Goal: Task Accomplishment & Management: Use online tool/utility

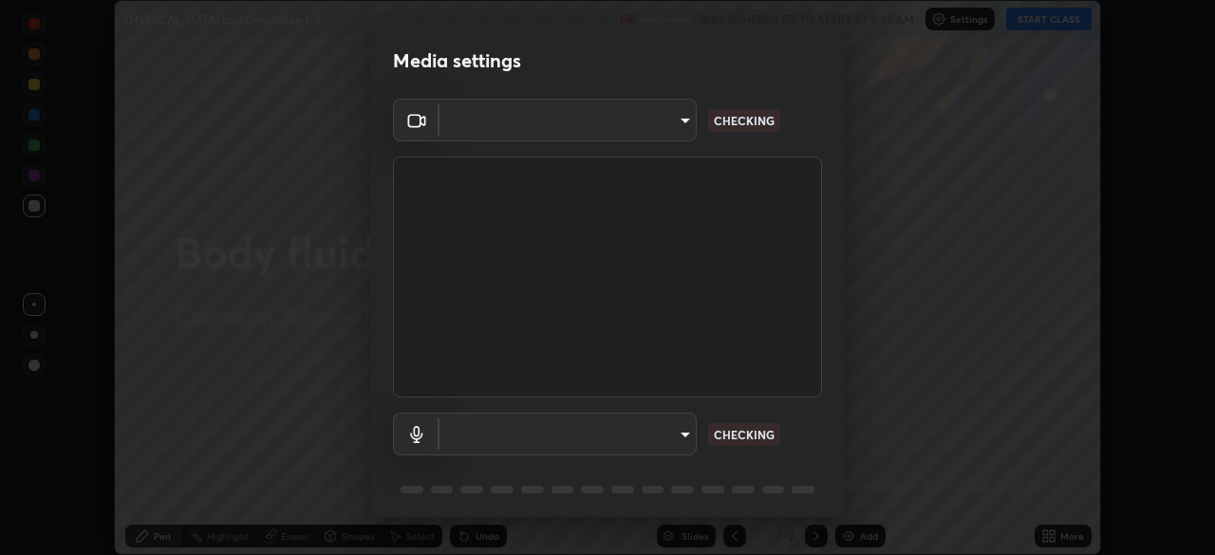
scroll to position [67, 0]
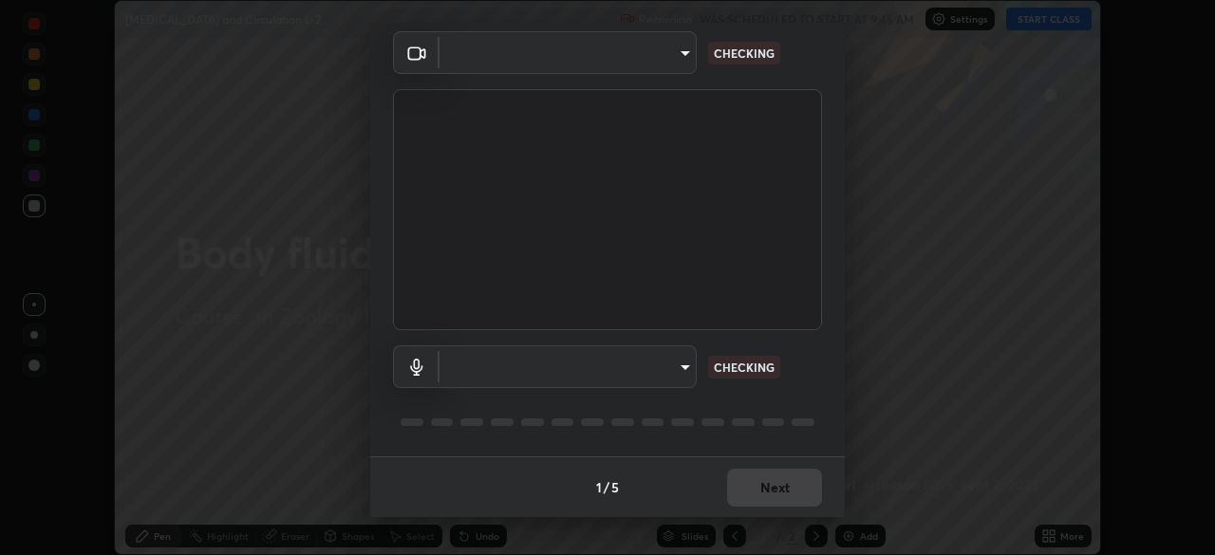
type input "ef407f58ae65e10c1af5a040b6eccf178273e27ca296938399710cc3d85b5032"
type input "communications"
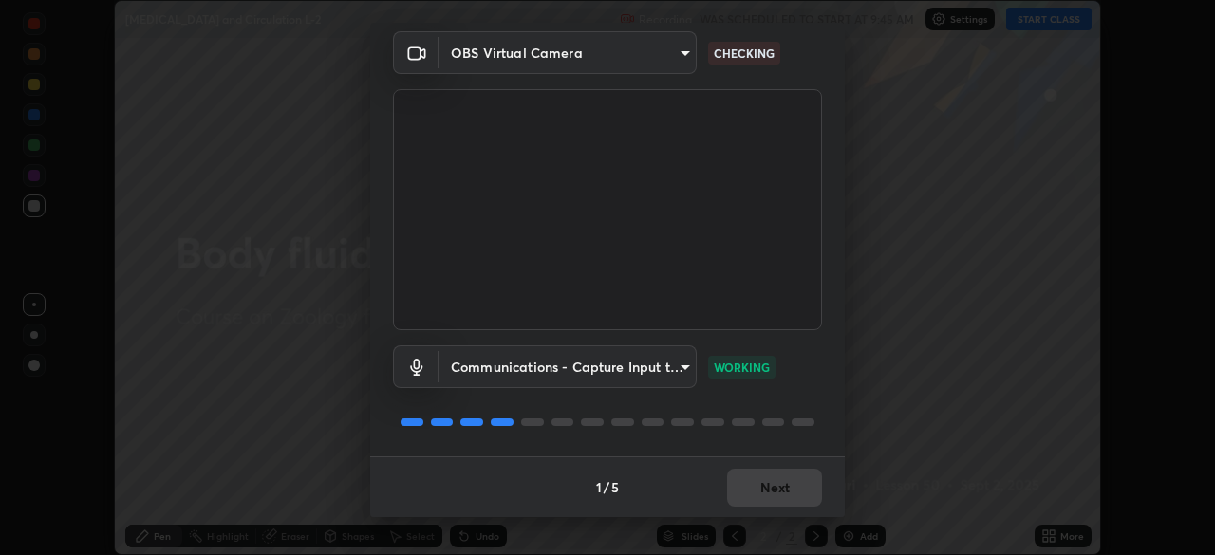
click at [757, 375] on p "WORKING" at bounding box center [742, 367] width 56 height 17
click at [784, 487] on button "Next" at bounding box center [774, 488] width 95 height 38
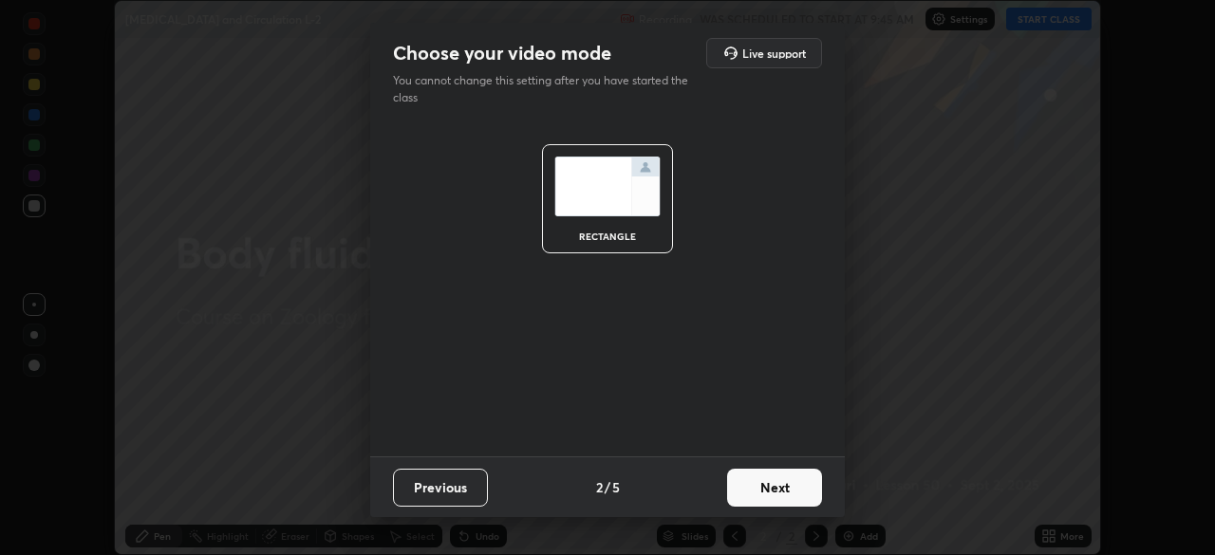
scroll to position [0, 0]
click at [771, 487] on button "Next" at bounding box center [774, 488] width 95 height 38
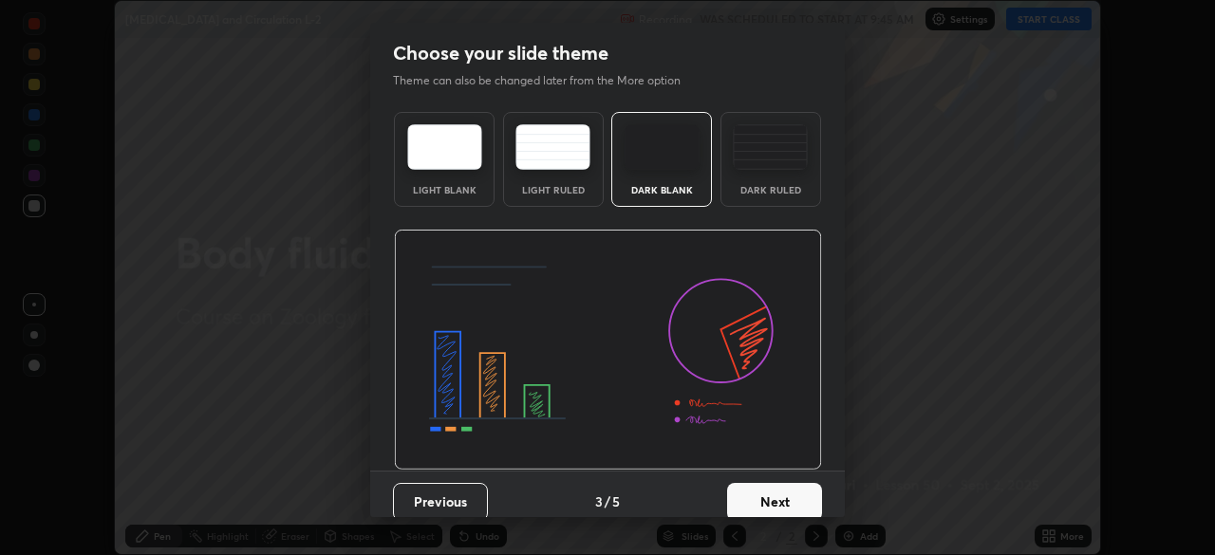
scroll to position [14, 0]
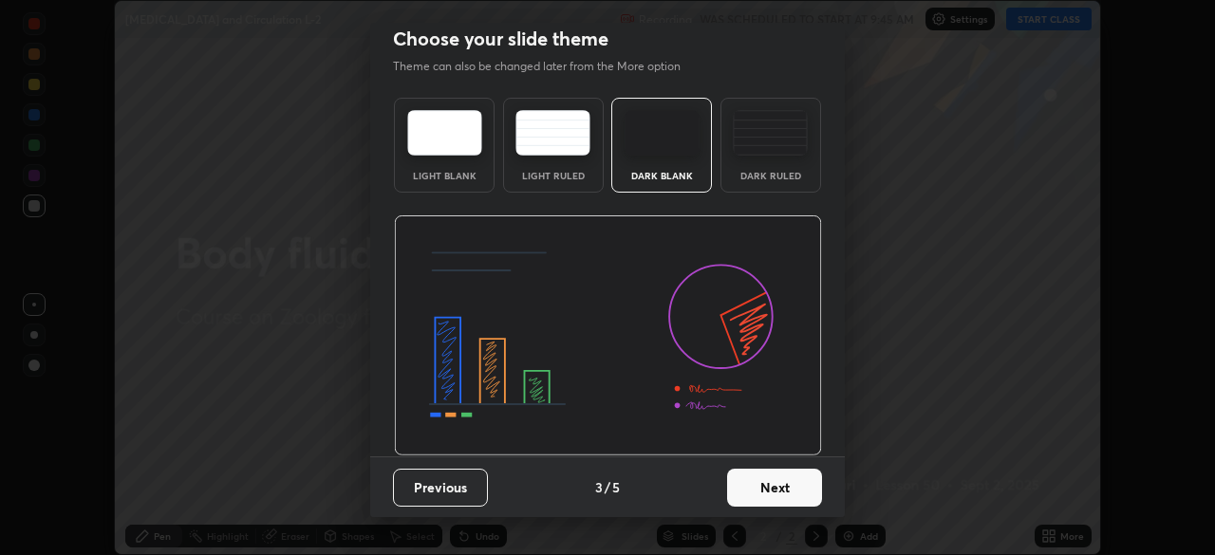
click at [774, 494] on button "Next" at bounding box center [774, 488] width 95 height 38
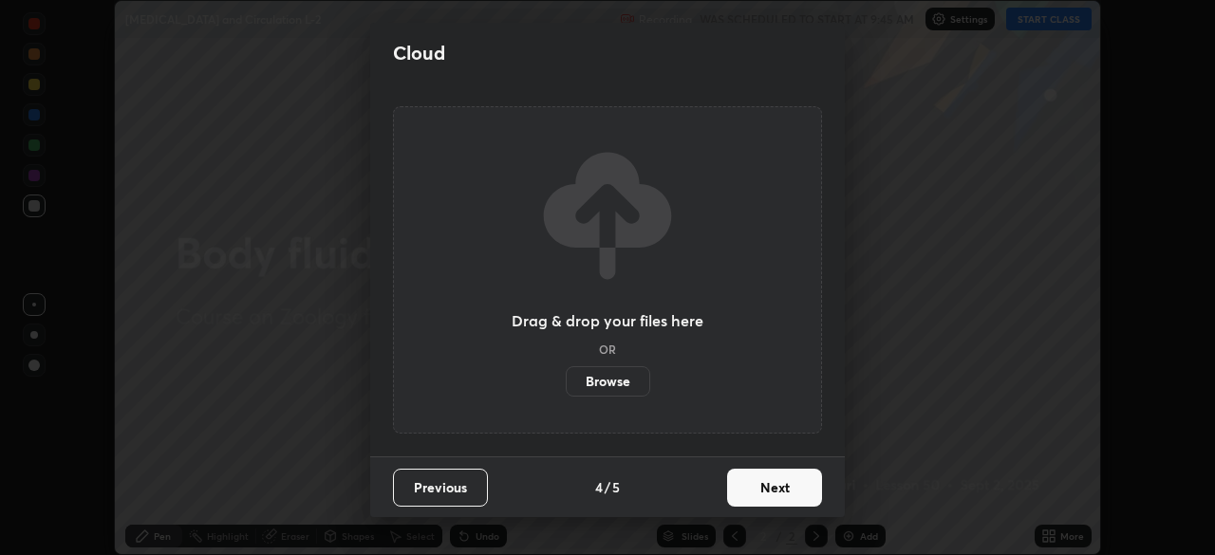
click at [779, 493] on button "Next" at bounding box center [774, 488] width 95 height 38
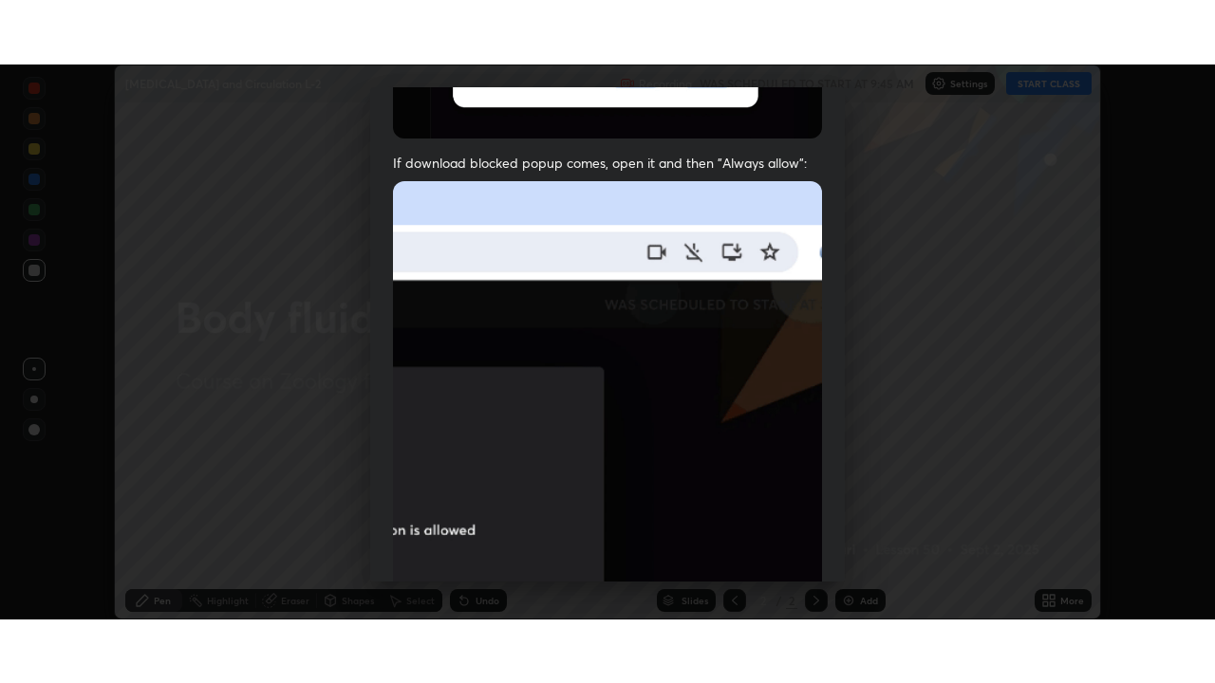
scroll to position [455, 0]
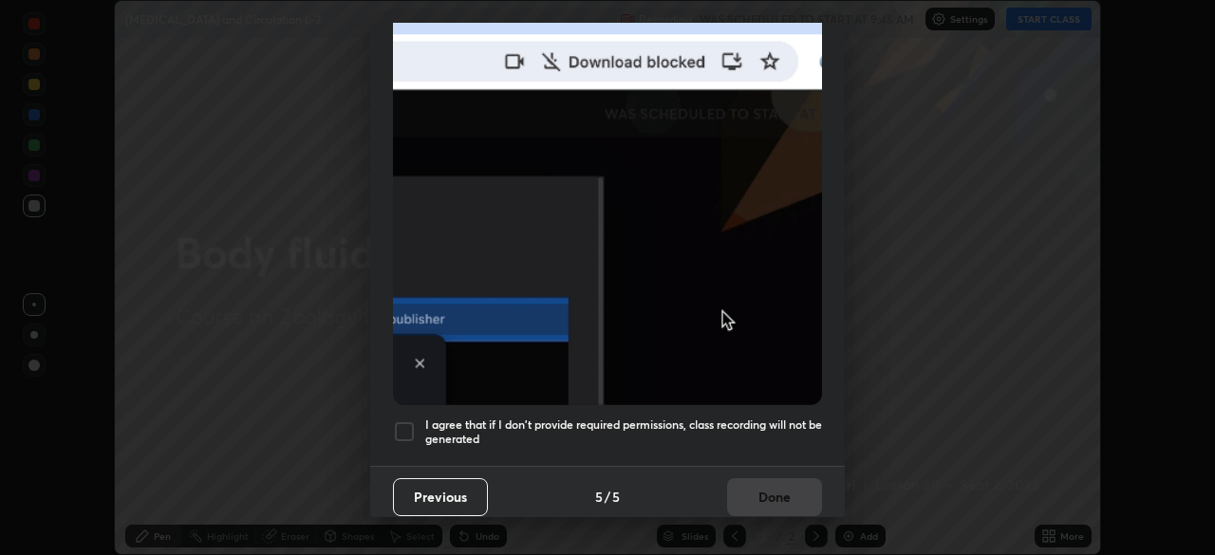
click at [408, 428] on div at bounding box center [404, 431] width 23 height 23
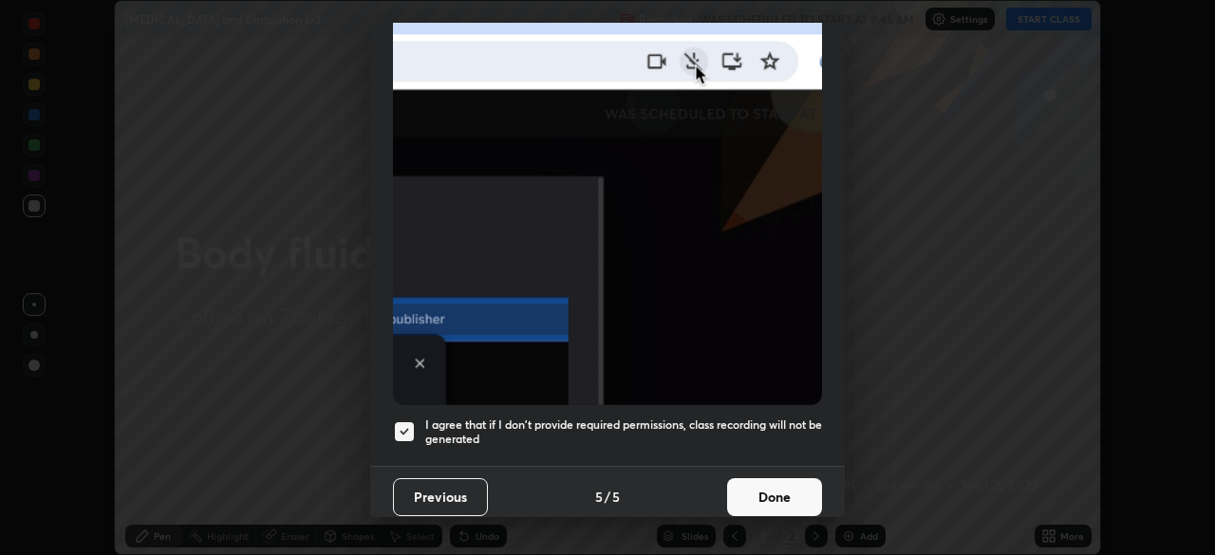
click at [761, 487] on button "Done" at bounding box center [774, 497] width 95 height 38
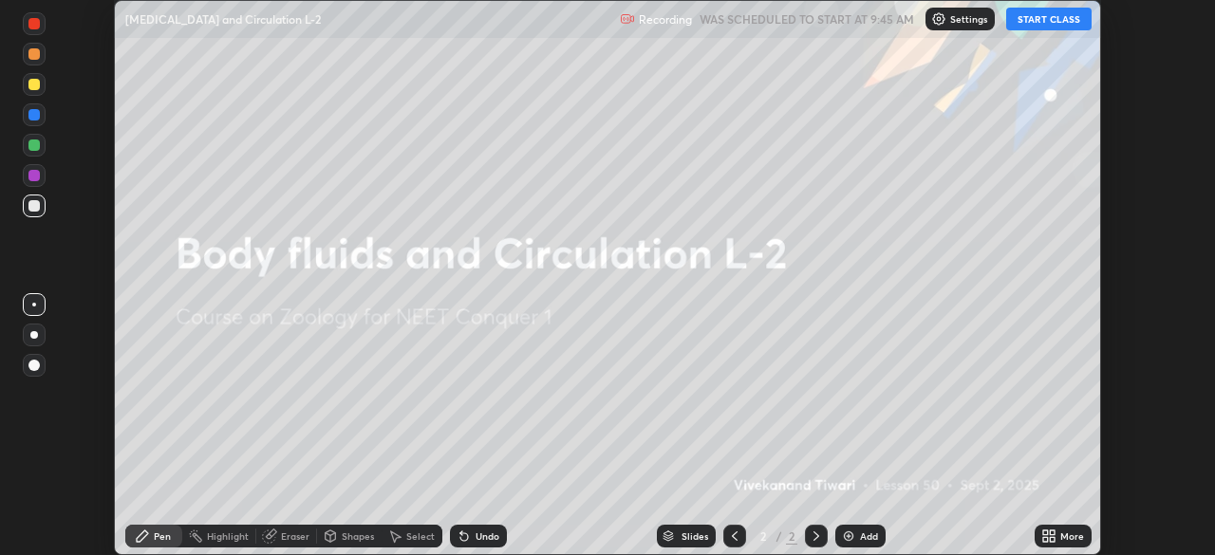
click at [1065, 539] on div "More" at bounding box center [1072, 535] width 24 height 9
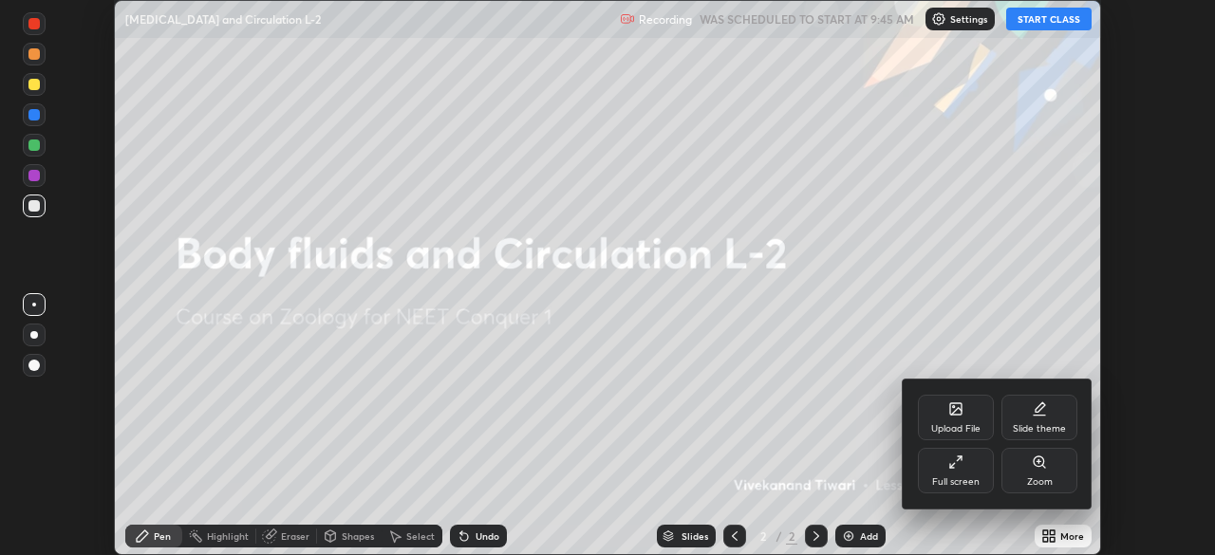
click at [961, 466] on icon at bounding box center [955, 462] width 15 height 15
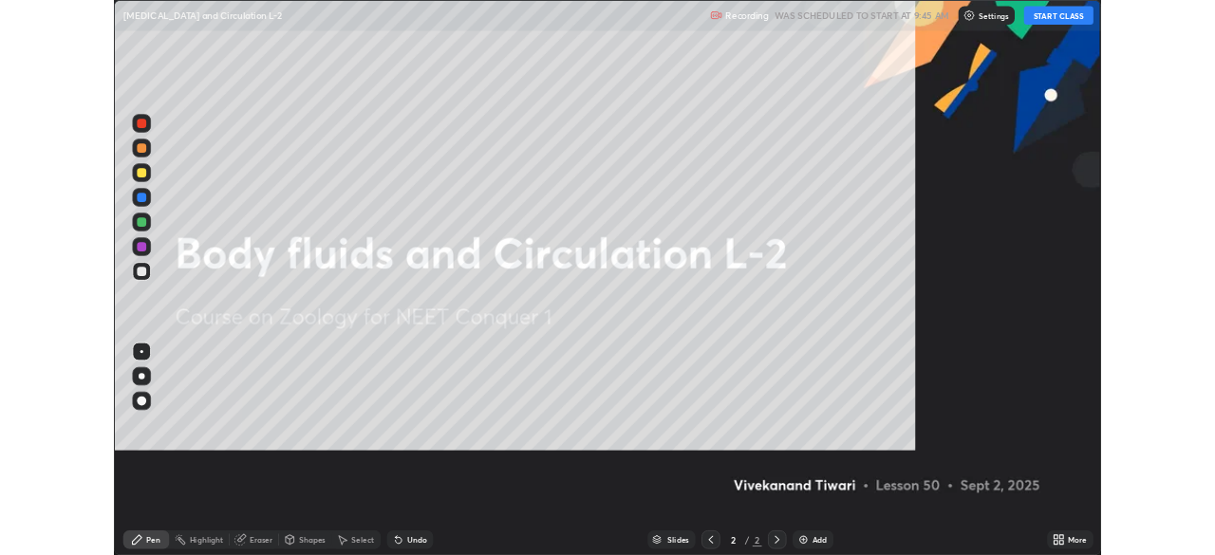
scroll to position [683, 1215]
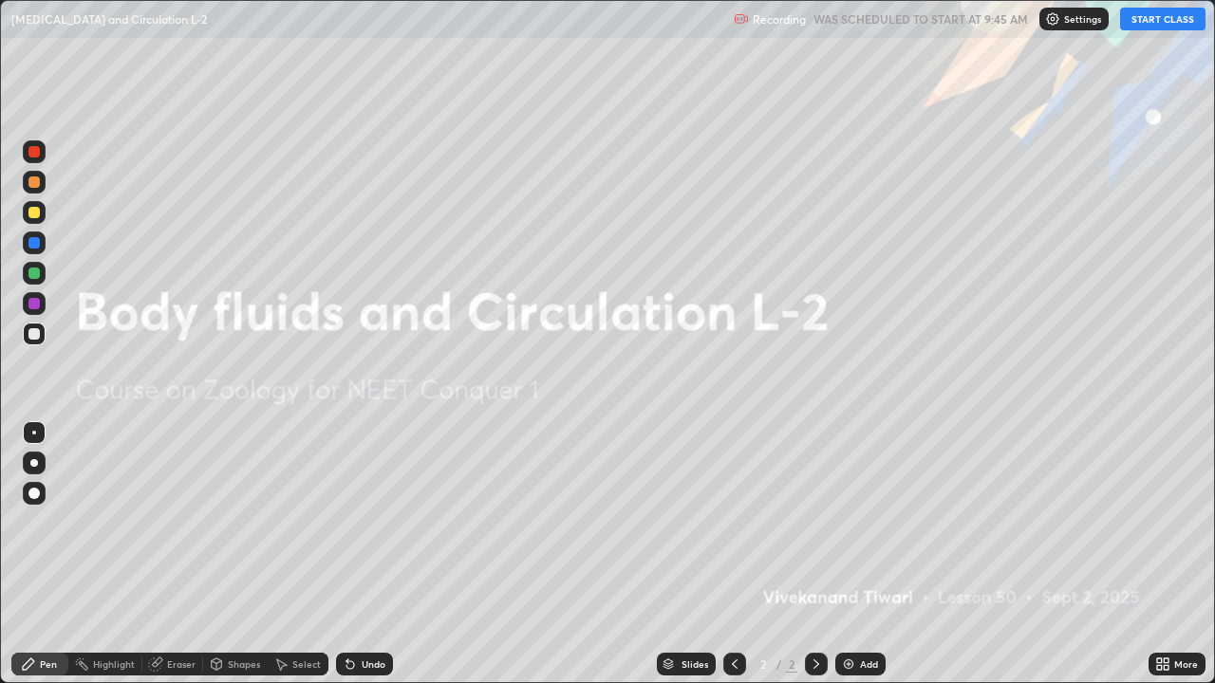
click at [1153, 21] on button "START CLASS" at bounding box center [1162, 19] width 85 height 23
click at [1182, 554] on div "More" at bounding box center [1186, 664] width 24 height 9
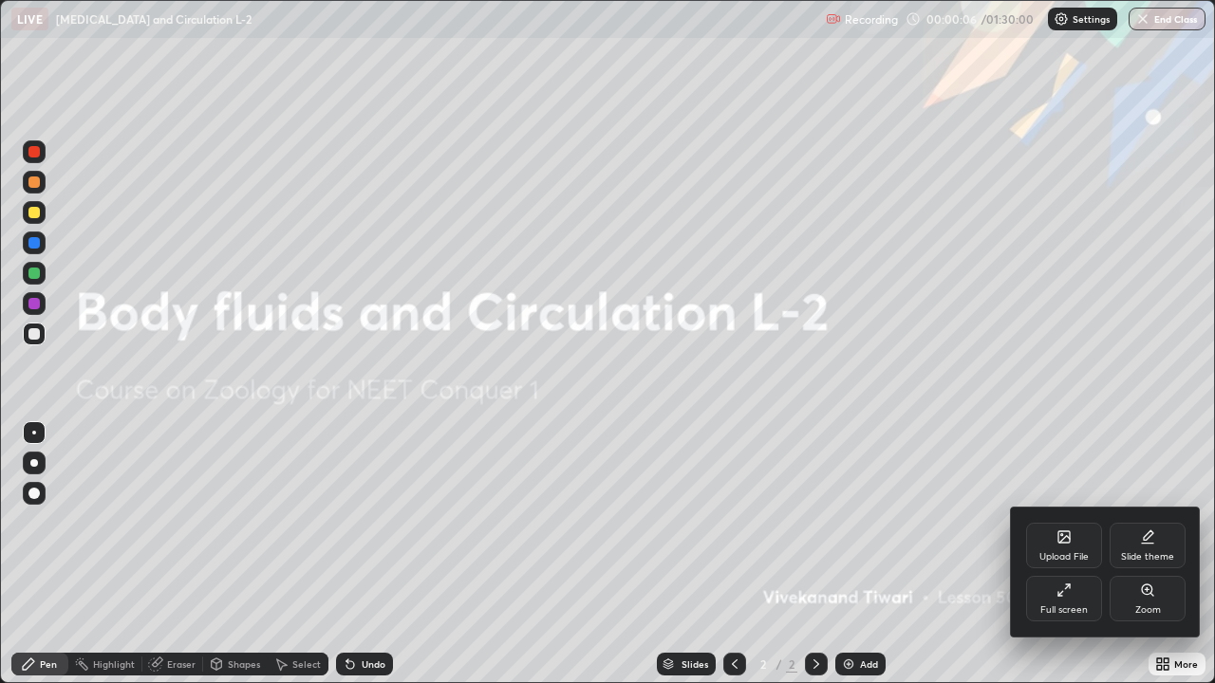
click at [1159, 554] on div "Slide theme" at bounding box center [1147, 556] width 53 height 9
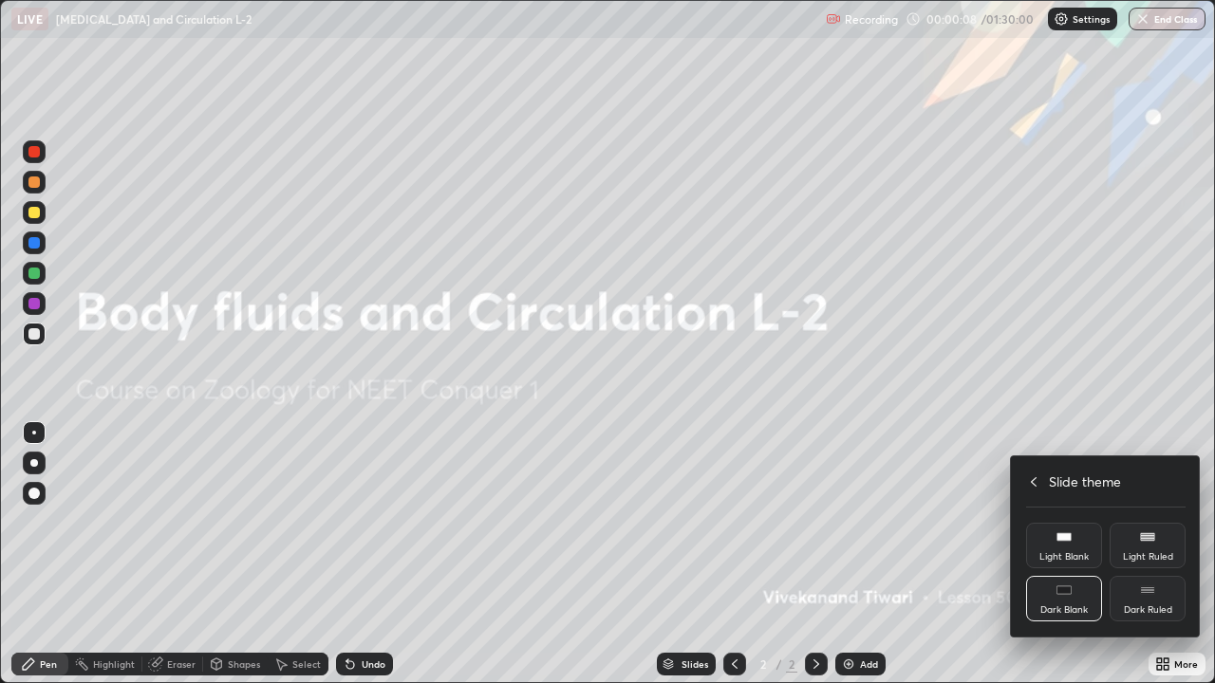
click at [1154, 554] on div "Dark Ruled" at bounding box center [1147, 599] width 76 height 46
click at [871, 554] on div at bounding box center [607, 341] width 1215 height 683
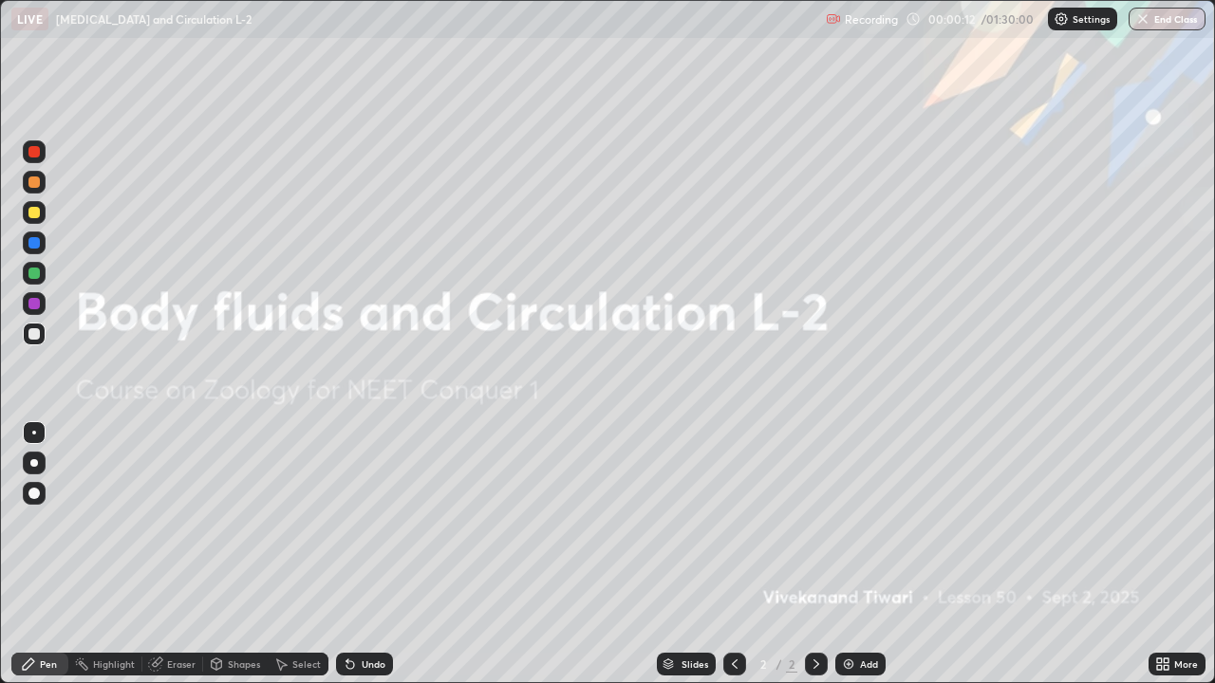
click at [857, 554] on div "Add" at bounding box center [860, 664] width 50 height 23
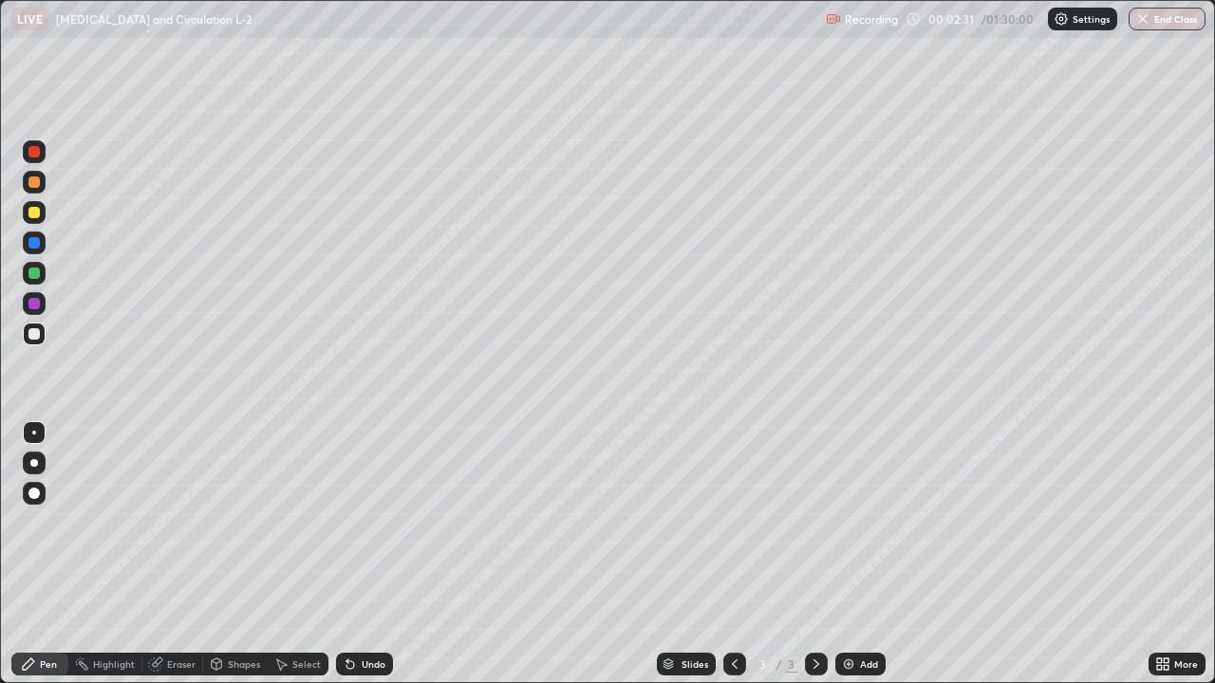
click at [183, 554] on div "Eraser" at bounding box center [181, 664] width 28 height 9
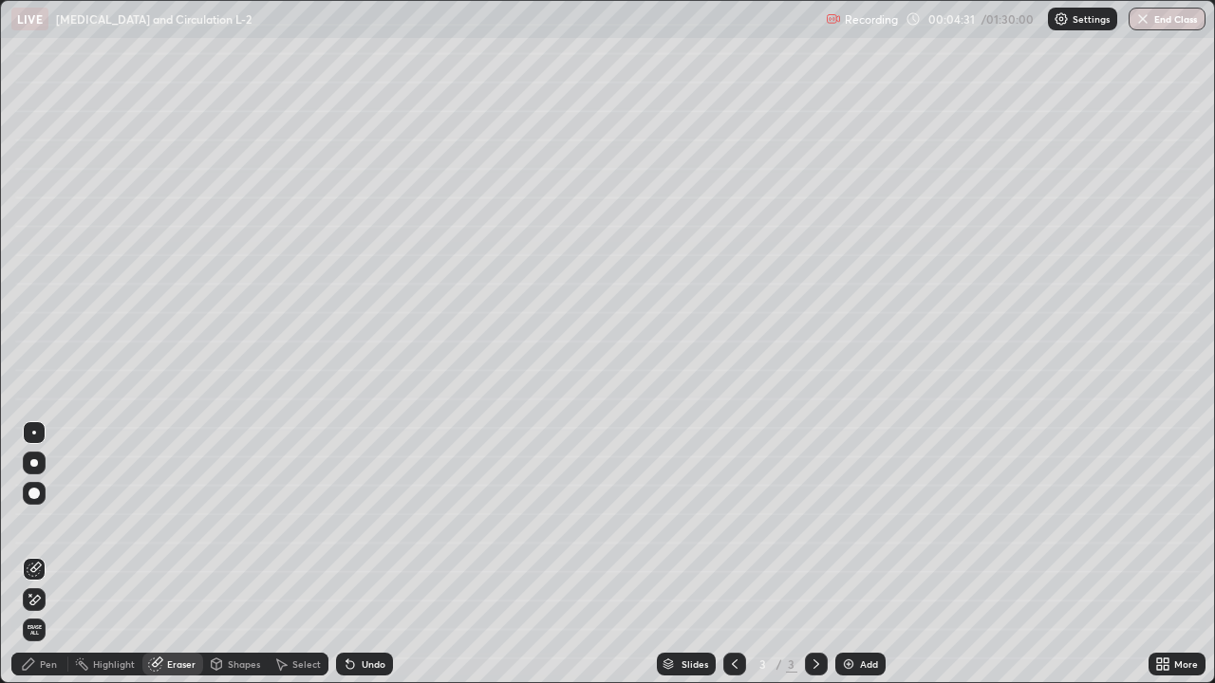
click at [49, 554] on div "Pen" at bounding box center [48, 664] width 17 height 9
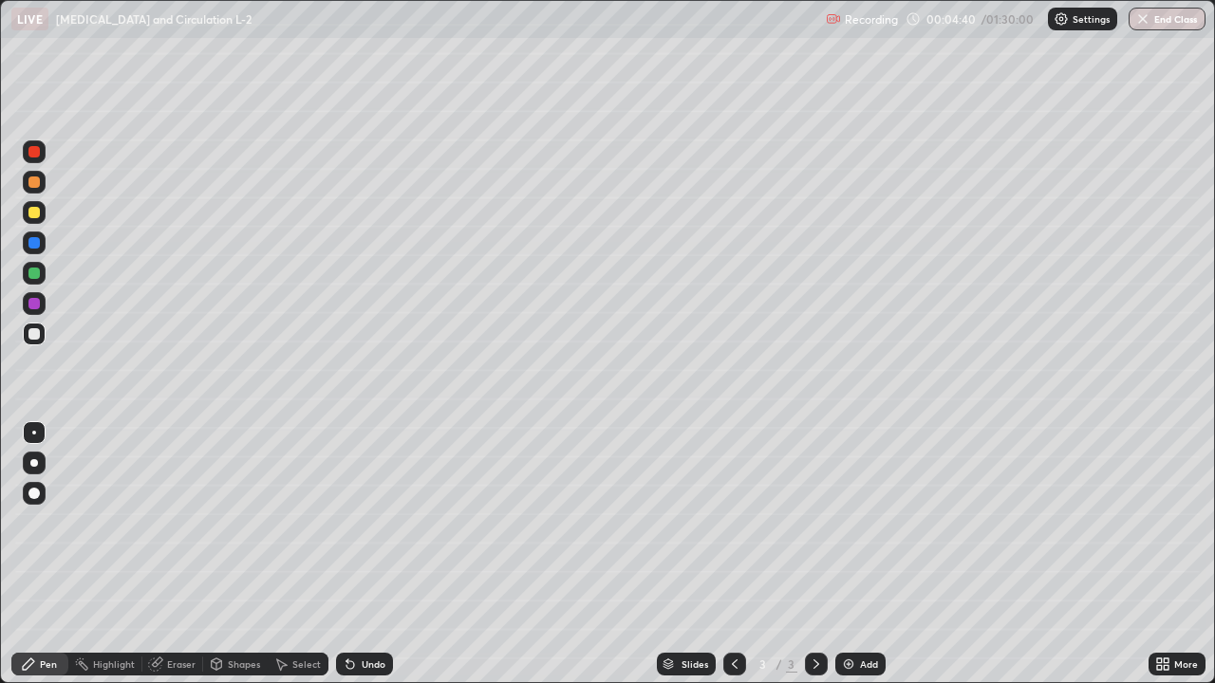
click at [182, 554] on div "Eraser" at bounding box center [181, 664] width 28 height 9
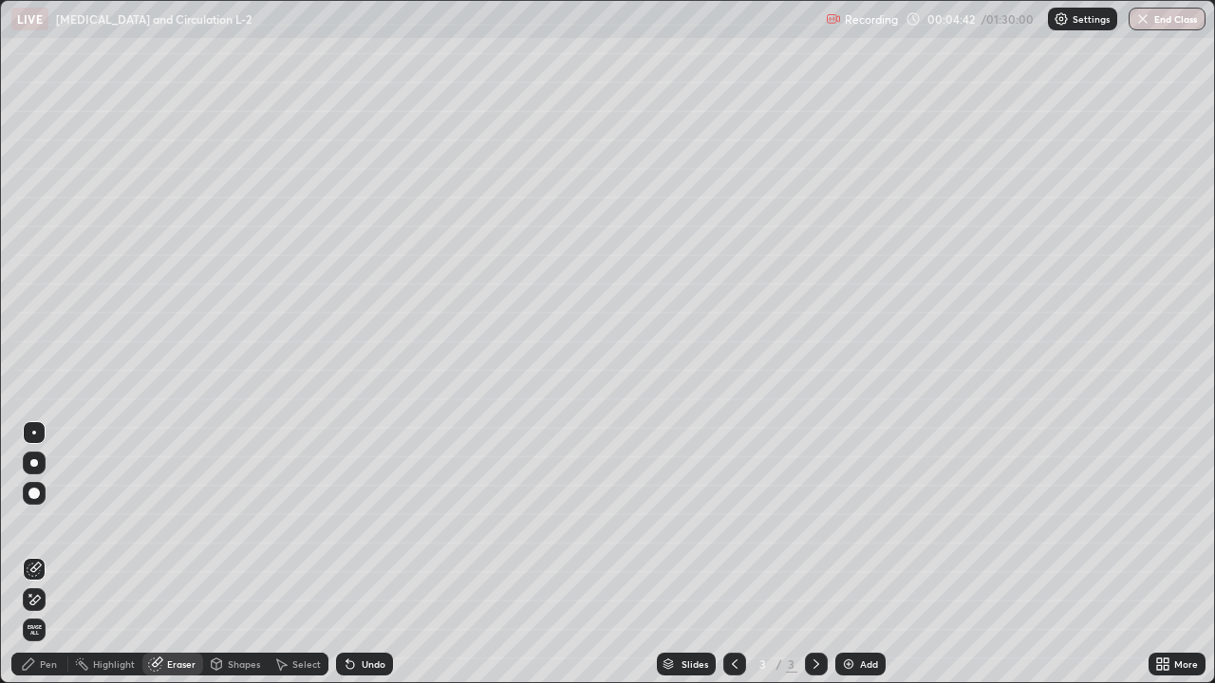
click at [34, 554] on span "Erase all" at bounding box center [34, 629] width 21 height 11
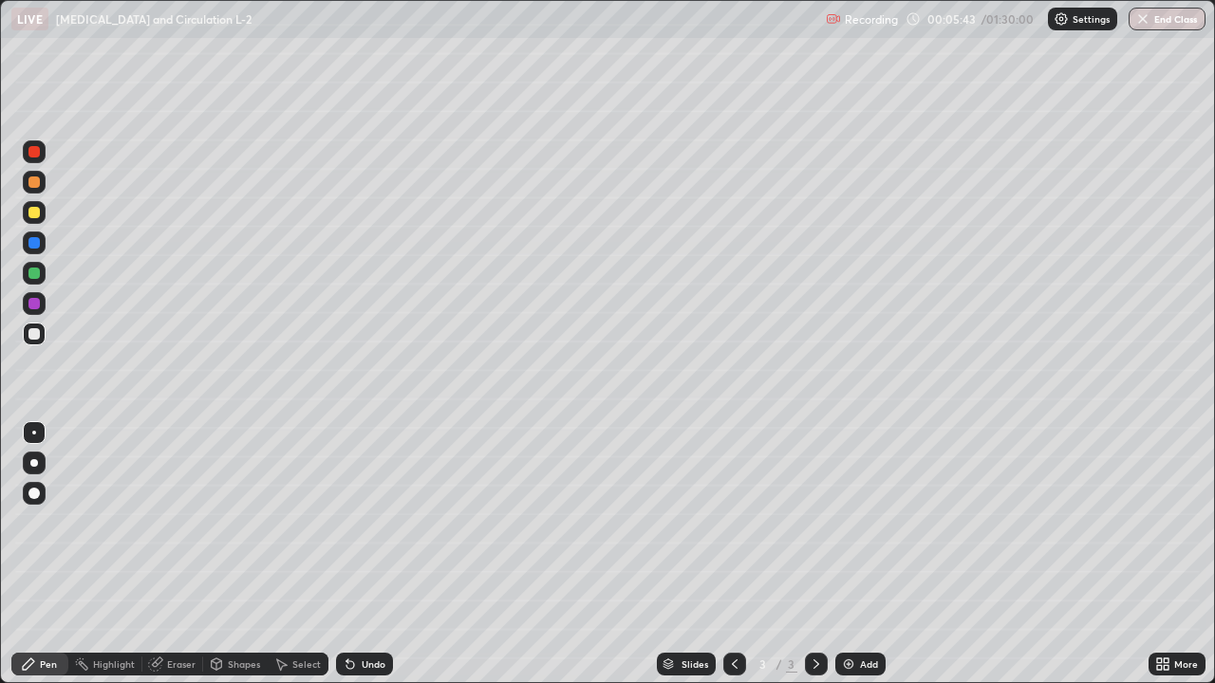
click at [1171, 554] on div "More" at bounding box center [1176, 664] width 57 height 23
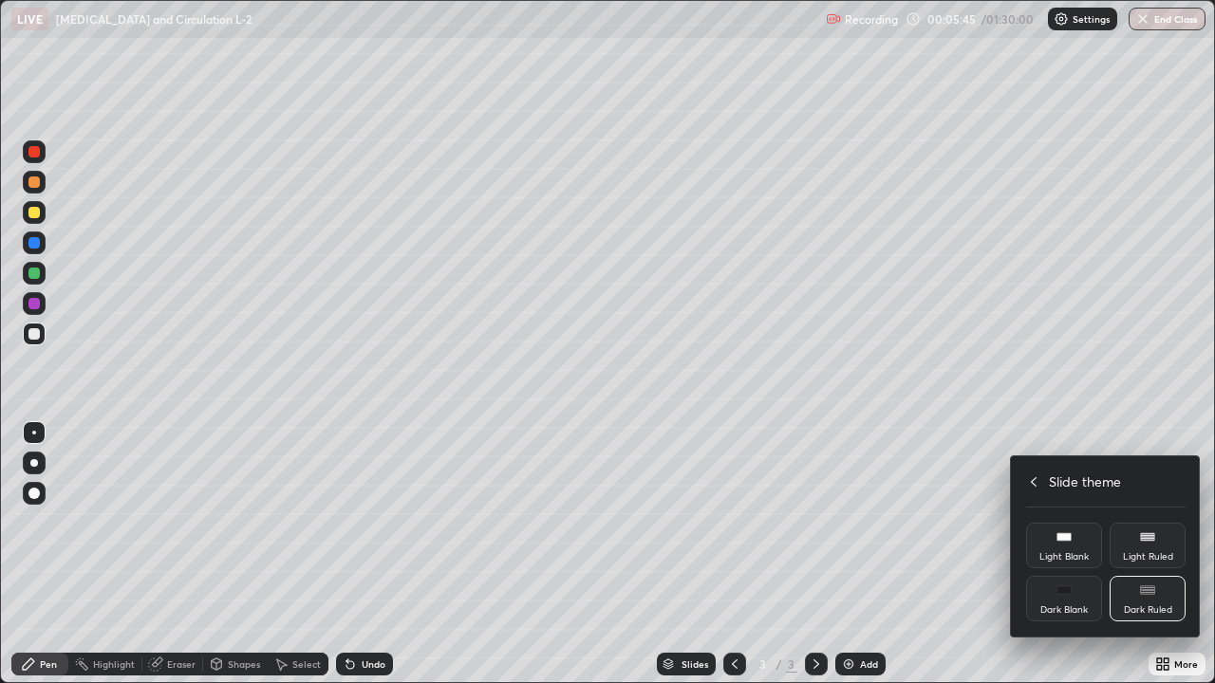
click at [1033, 485] on icon at bounding box center [1033, 482] width 15 height 15
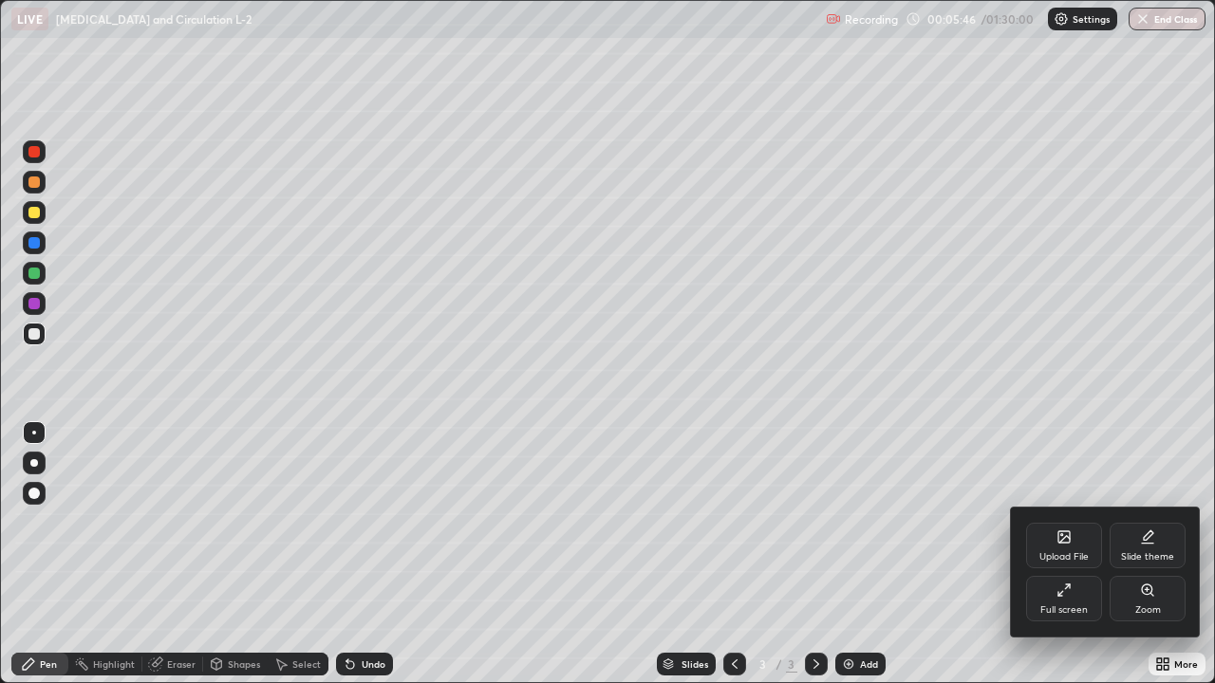
click at [1063, 554] on icon at bounding box center [1063, 590] width 15 height 15
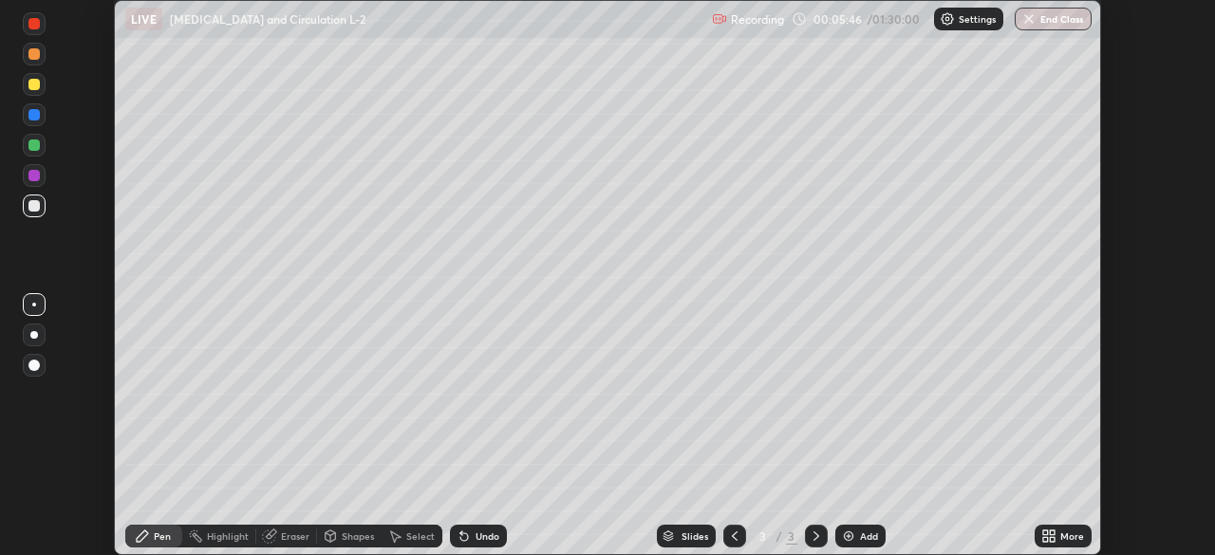
scroll to position [94346, 93687]
